Goal: Task Accomplishment & Management: Manage account settings

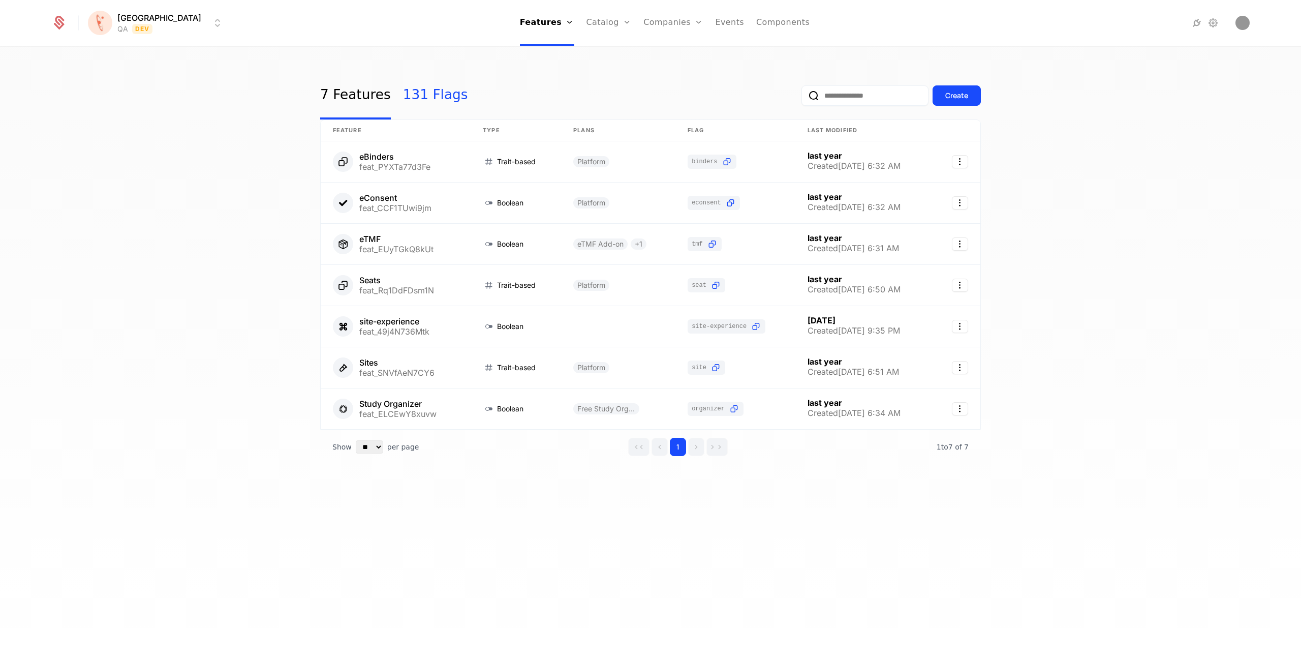
click at [419, 99] on link "131 Flags" at bounding box center [435, 96] width 65 height 48
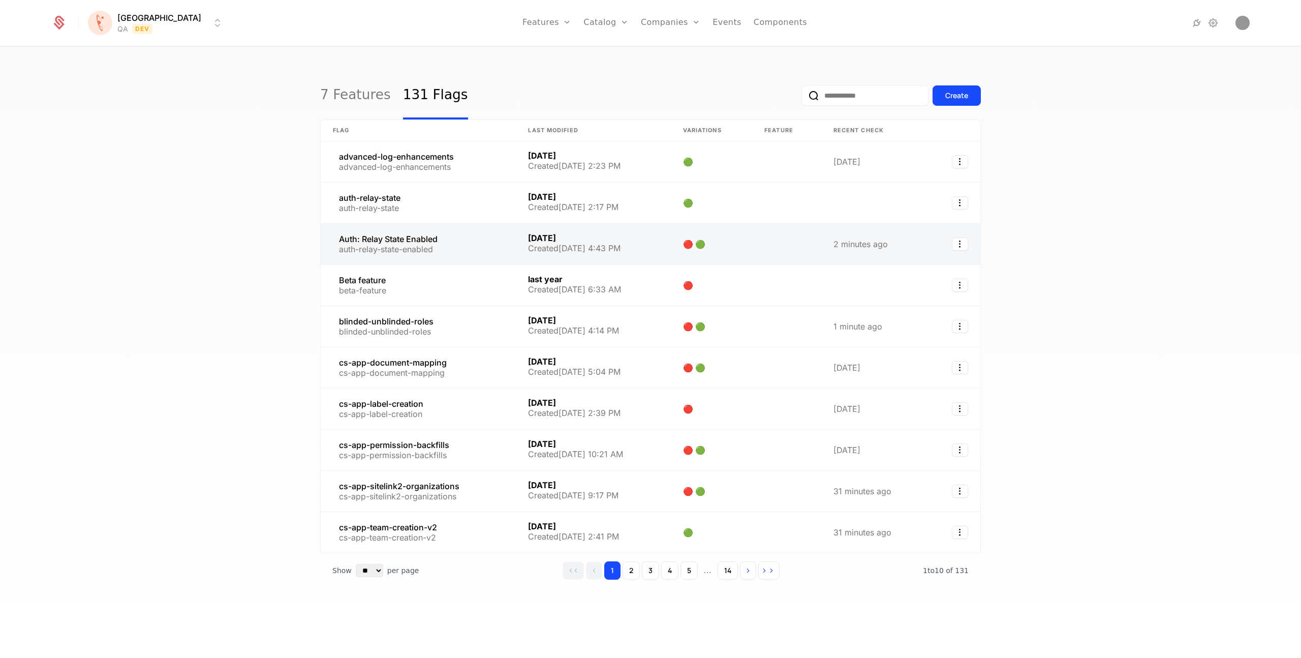
click at [378, 239] on link at bounding box center [418, 244] width 195 height 41
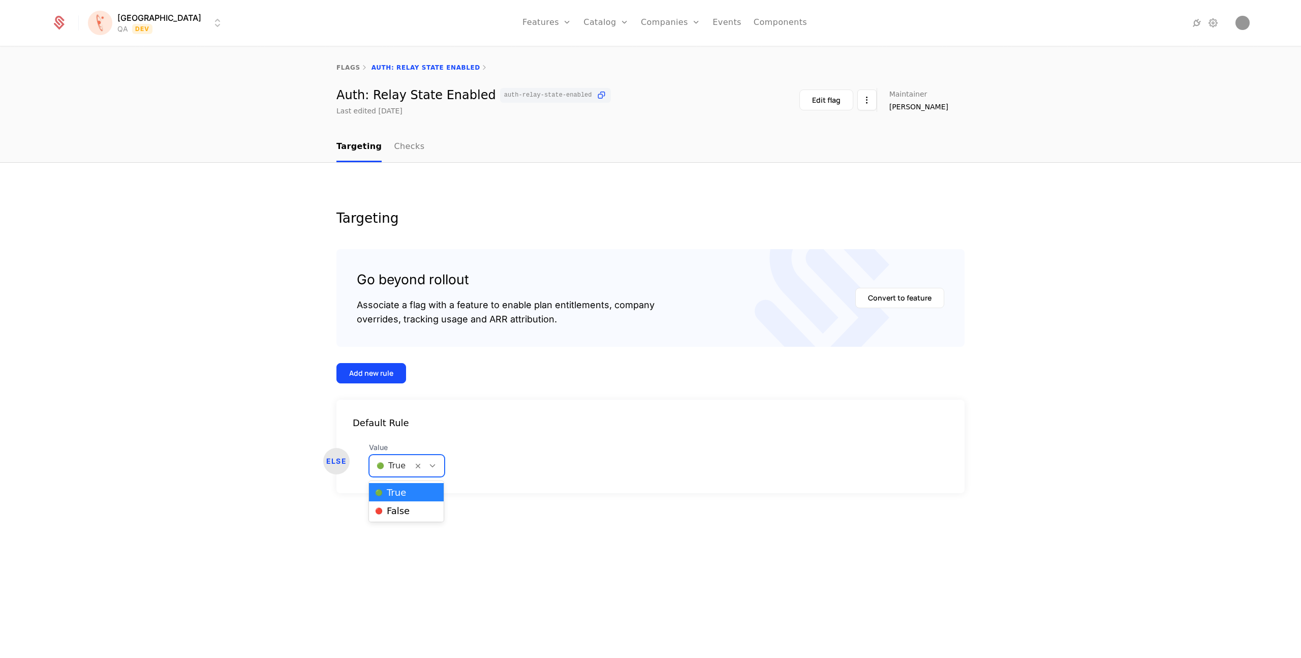
click at [410, 469] on div "🟢 True" at bounding box center [390, 465] width 43 height 18
click at [402, 508] on span "🔴 False" at bounding box center [392, 510] width 35 height 9
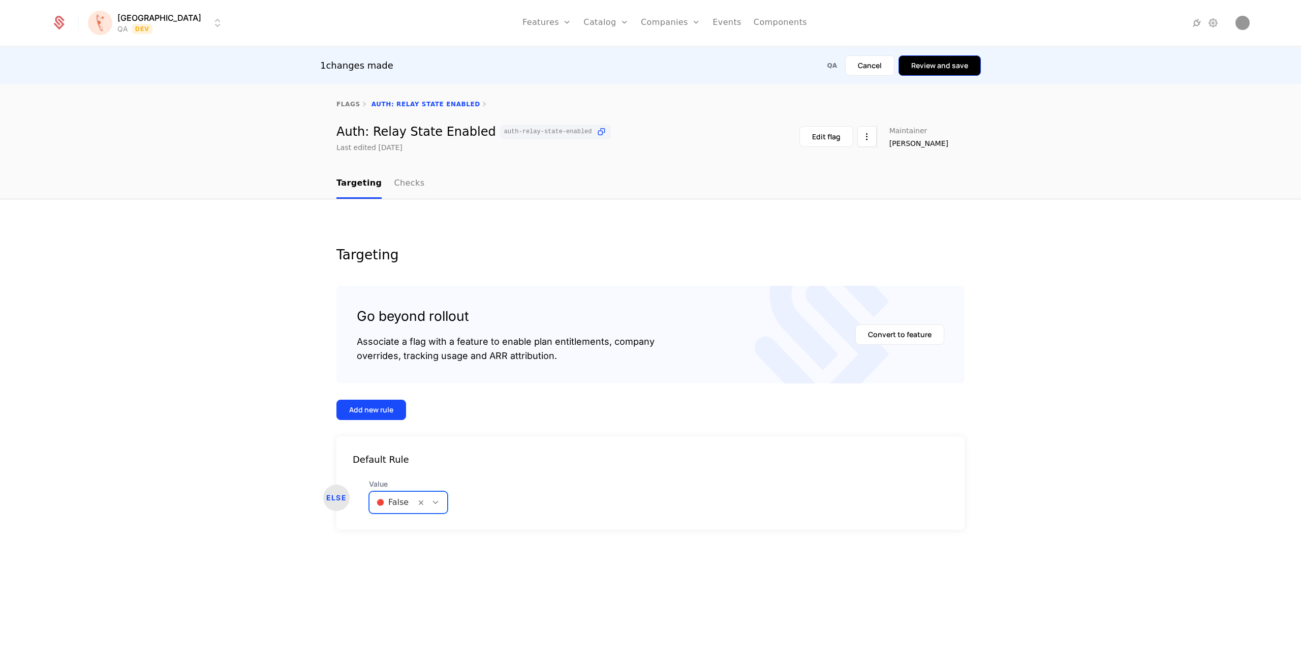
click at [930, 69] on button "Review and save" at bounding box center [940, 65] width 82 height 20
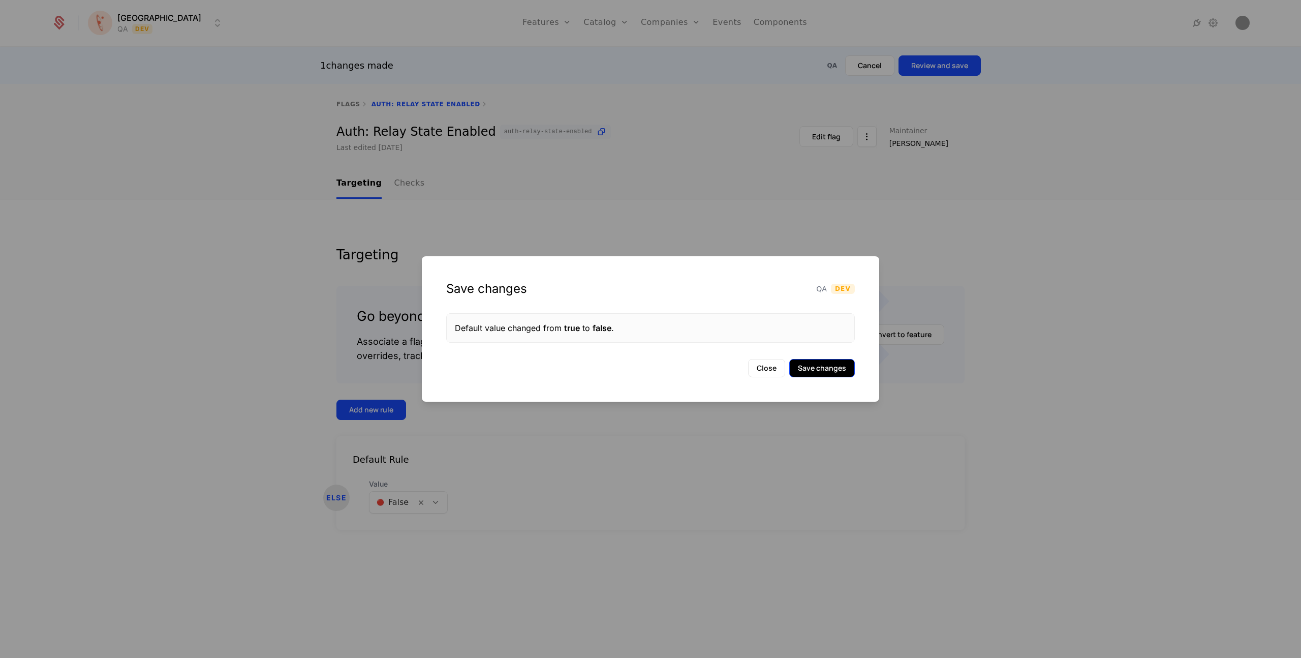
click at [827, 370] on button "Save changes" at bounding box center [822, 368] width 66 height 18
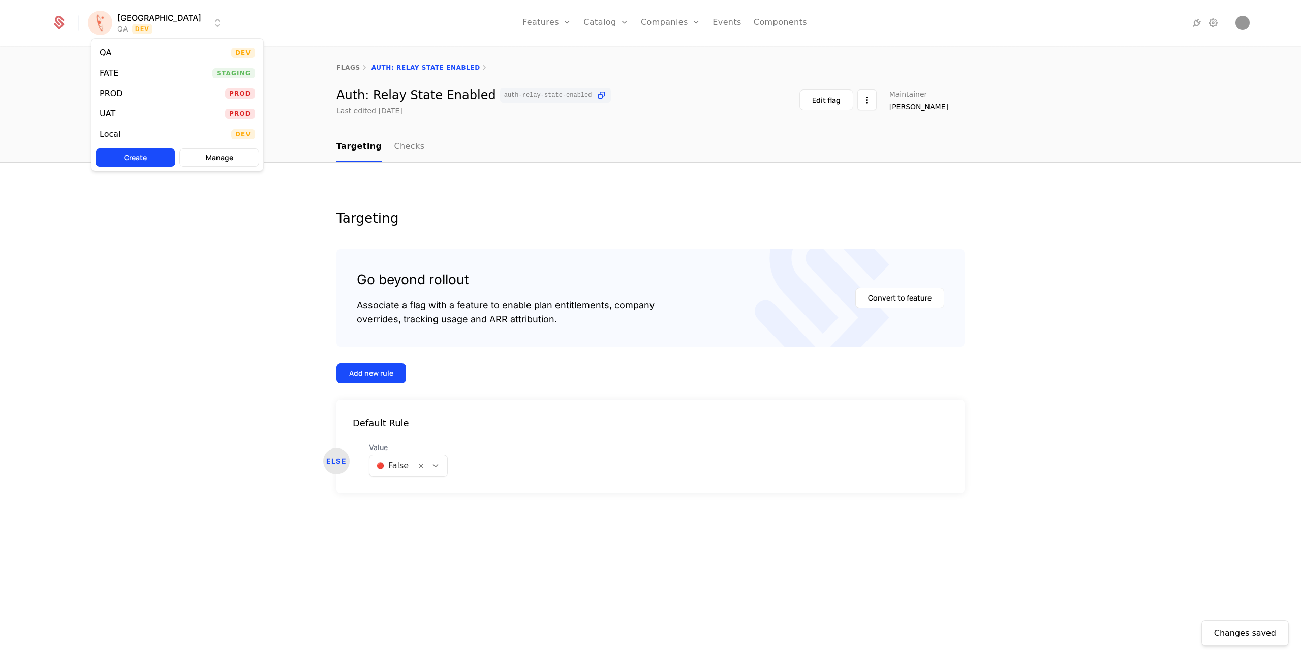
click at [133, 18] on html "[PERSON_NAME] QA Dev Features Features Flags Catalog Plans Add Ons Credits Conf…" at bounding box center [650, 329] width 1301 height 658
click at [125, 71] on div "FATE" at bounding box center [113, 73] width 27 height 10
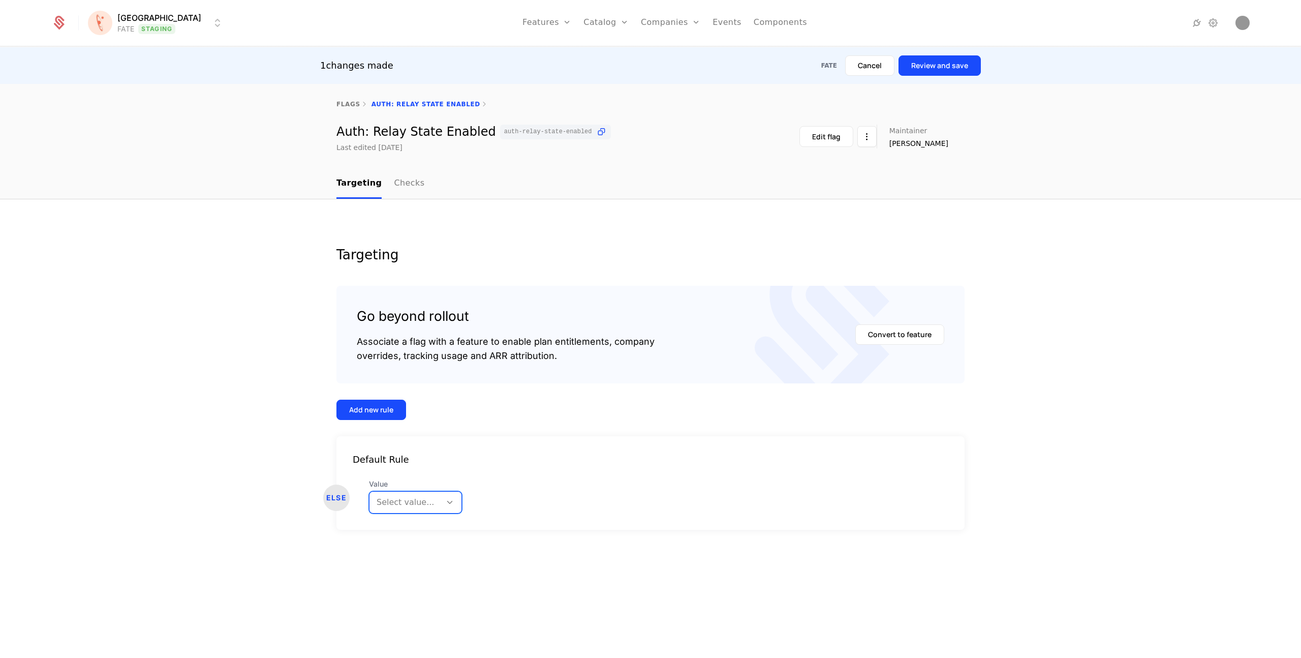
click at [445, 498] on icon at bounding box center [449, 502] width 9 height 9
click at [412, 544] on div "🔴 False" at bounding box center [412, 547] width 75 height 10
click at [967, 57] on button "Review and save" at bounding box center [940, 65] width 82 height 20
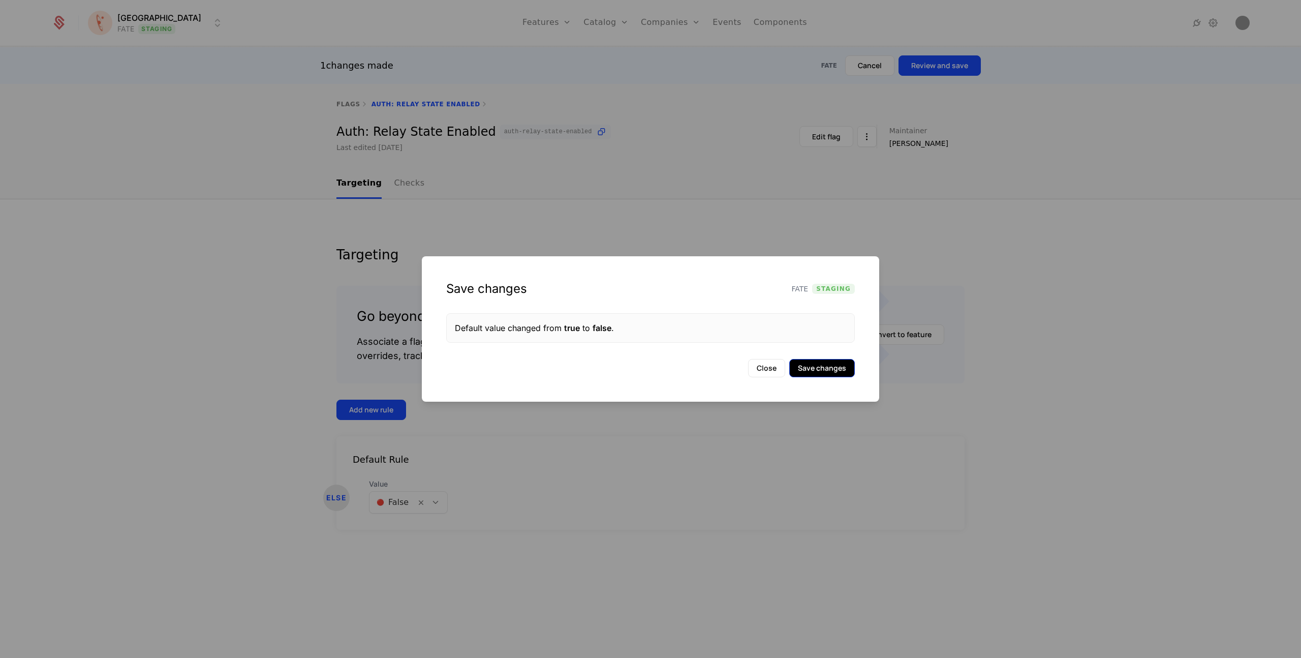
click at [808, 364] on button "Save changes" at bounding box center [822, 368] width 66 height 18
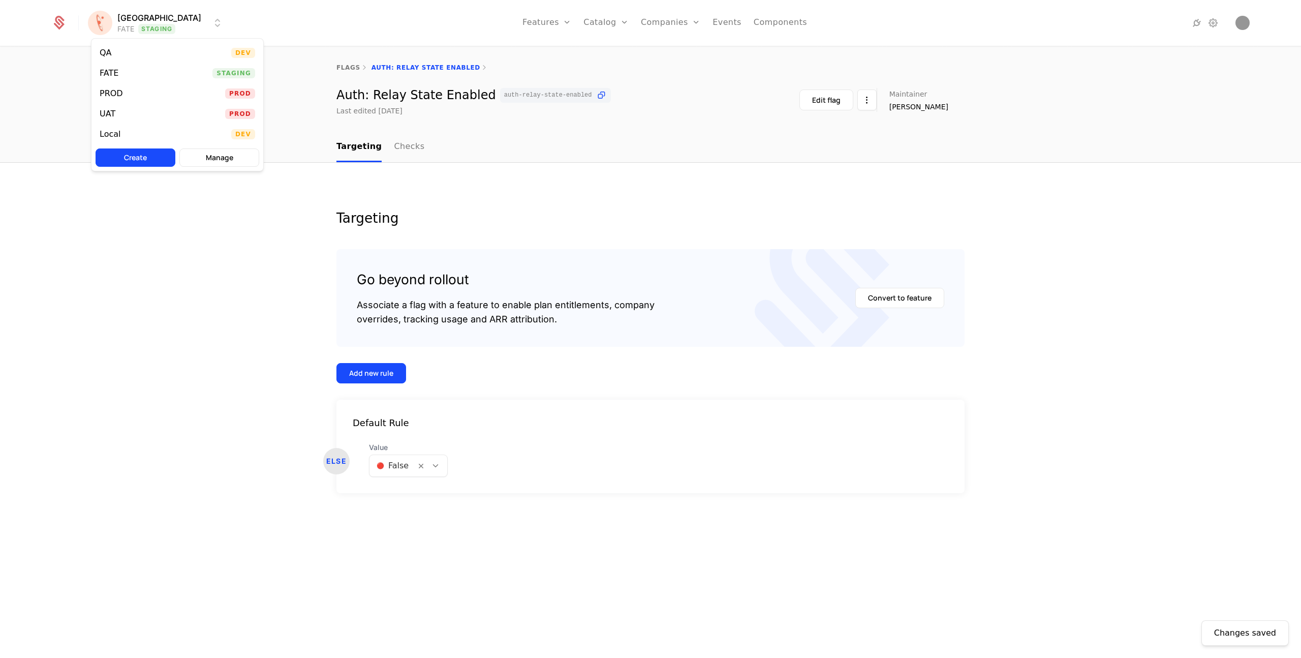
click at [169, 27] on html "[PERSON_NAME] FATE Staging Features Features Flags Catalog Plans Add Ons Credit…" at bounding box center [650, 329] width 1301 height 658
click at [128, 115] on div "UAT Prod" at bounding box center [177, 114] width 172 height 20
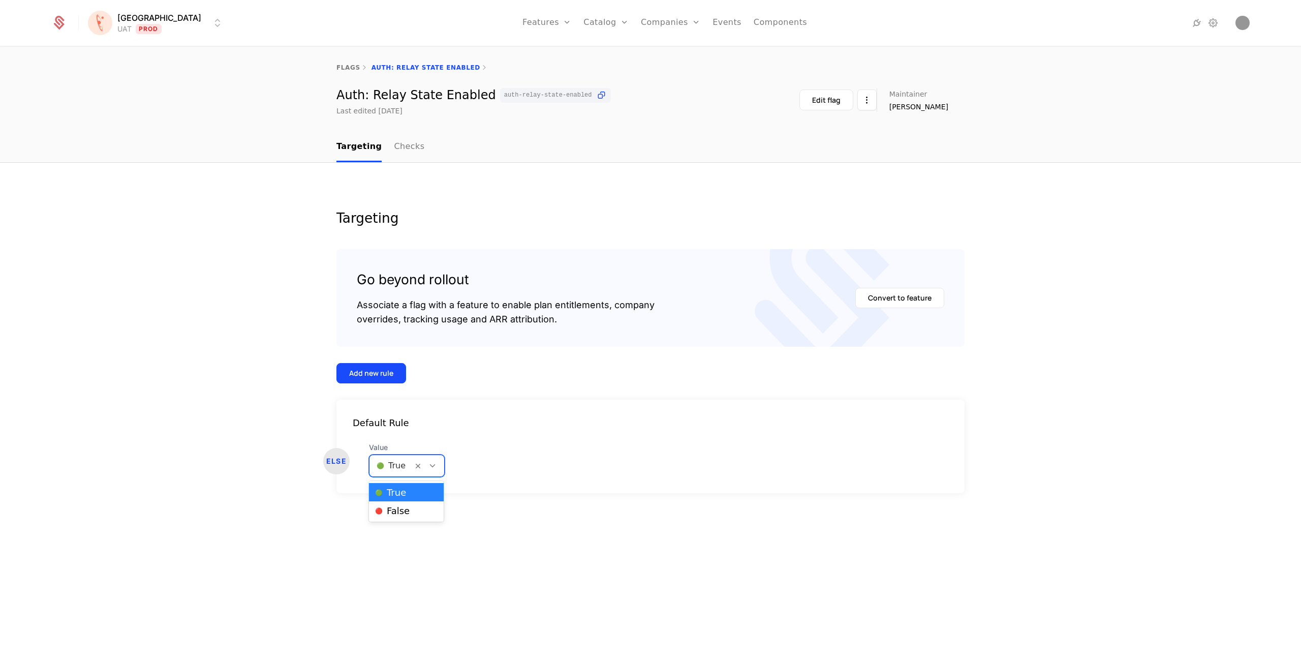
click at [437, 466] on div at bounding box center [432, 465] width 17 height 11
click at [415, 516] on div "🔴 False" at bounding box center [406, 510] width 75 height 18
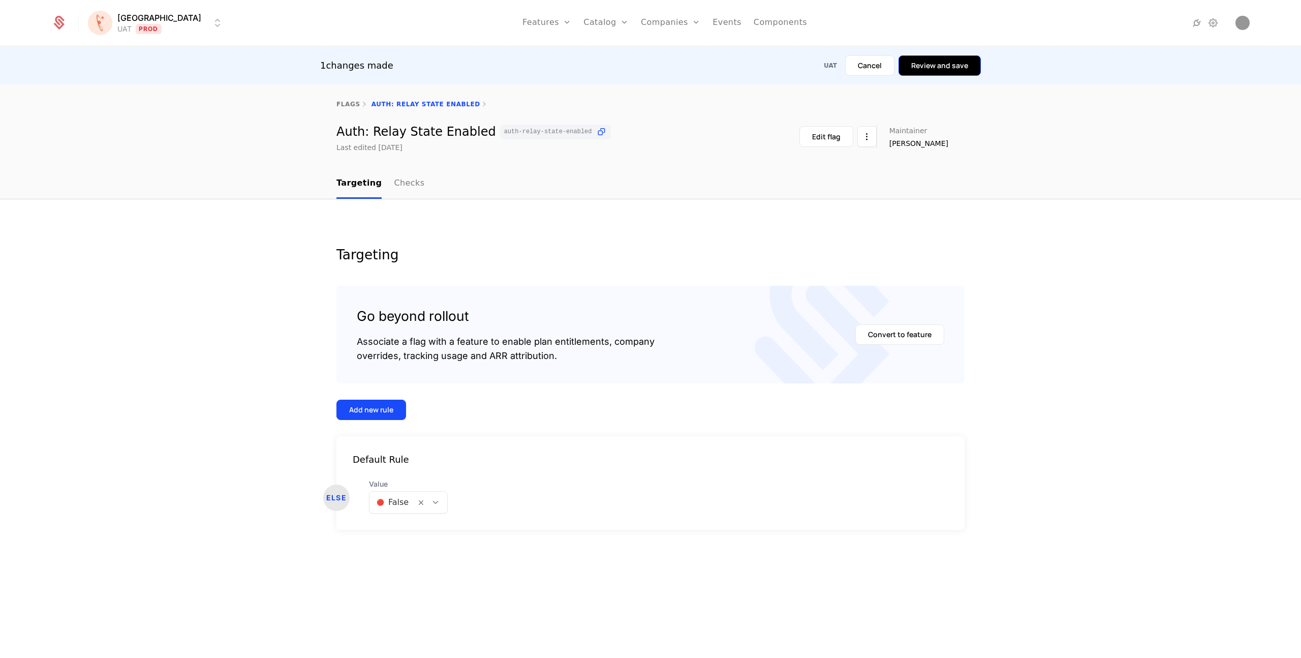
click at [918, 68] on button "Review and save" at bounding box center [940, 65] width 82 height 20
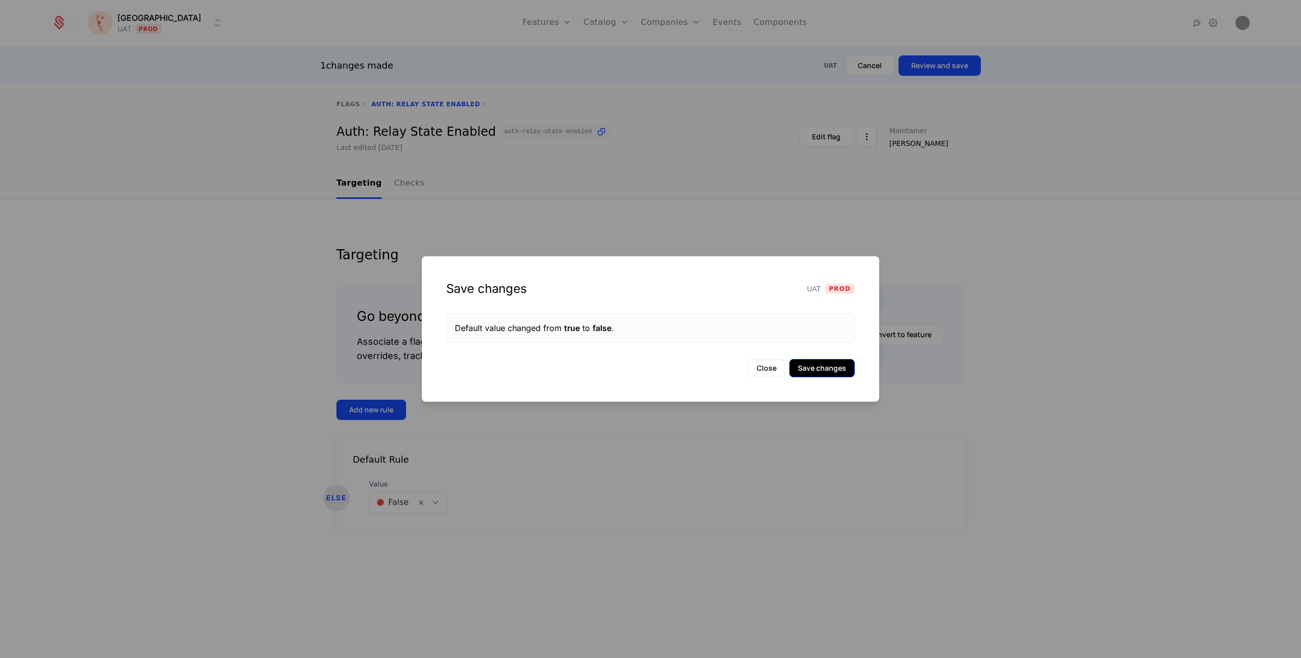
click at [811, 366] on button "Save changes" at bounding box center [822, 368] width 66 height 18
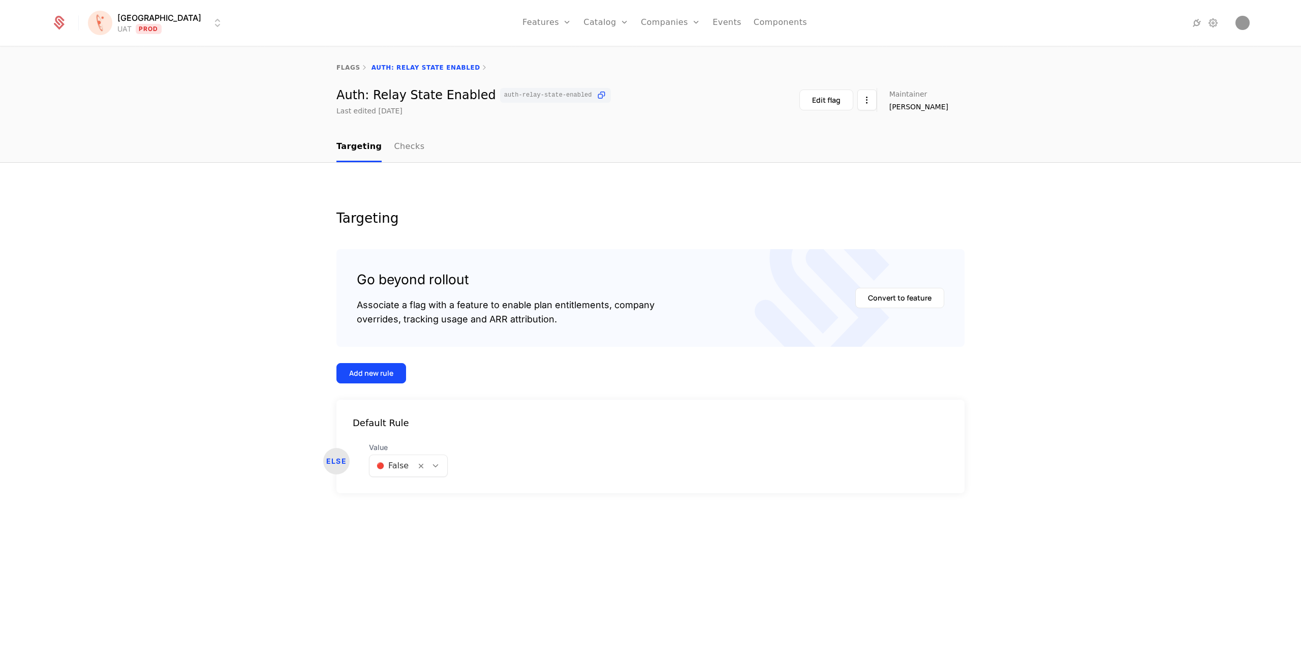
click at [113, 27] on html "[PERSON_NAME] Prod Features Features Flags Catalog Plans Add Ons Credits Config…" at bounding box center [650, 329] width 1301 height 658
click at [115, 90] on div "PROD" at bounding box center [111, 93] width 23 height 8
click at [156, 28] on html "[PERSON_NAME] PROD Prod Features Features Flags Catalog Plans Add Ons Credits C…" at bounding box center [650, 329] width 1301 height 658
click at [114, 76] on div "FATE" at bounding box center [109, 73] width 19 height 8
click at [147, 17] on html "[PERSON_NAME] FATE Staging Features Features Flags Catalog Plans Add Ons Credit…" at bounding box center [650, 329] width 1301 height 658
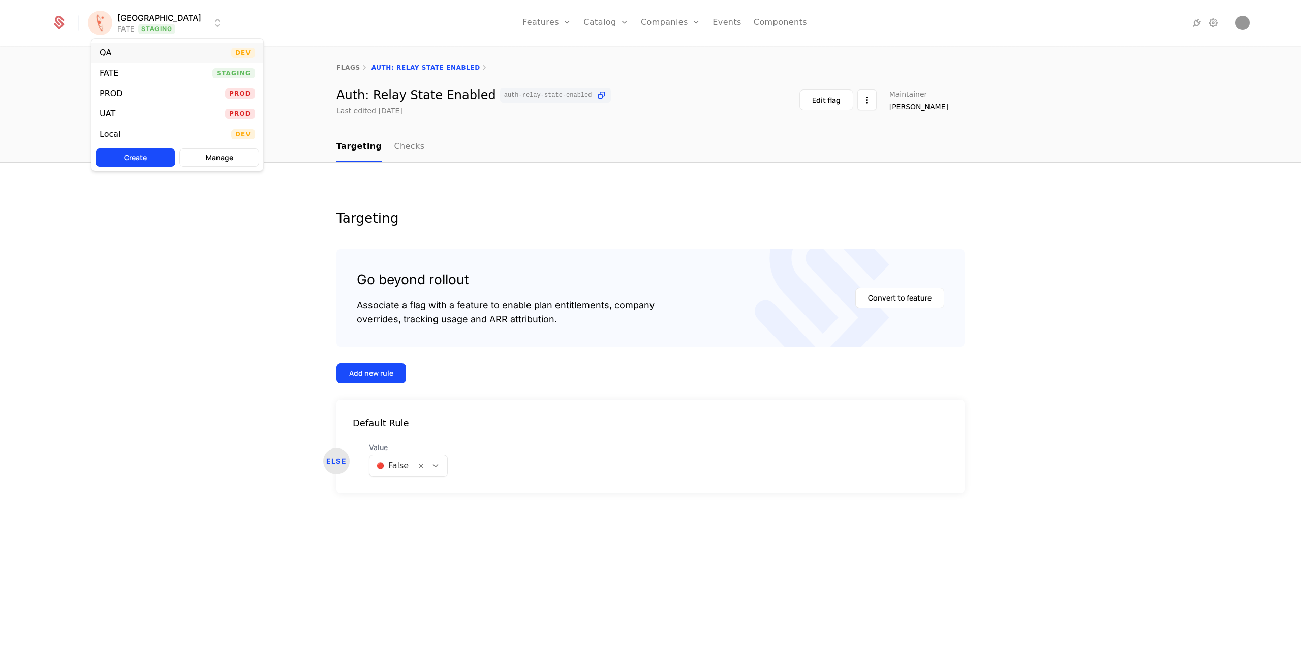
click at [121, 56] on div "QA Dev" at bounding box center [177, 53] width 172 height 20
click at [1123, 298] on div "Targeting Go beyond rollout Associate a flag with a feature to enable plan enti…" at bounding box center [650, 411] width 1301 height 496
